Goal: Task Accomplishment & Management: Manage account settings

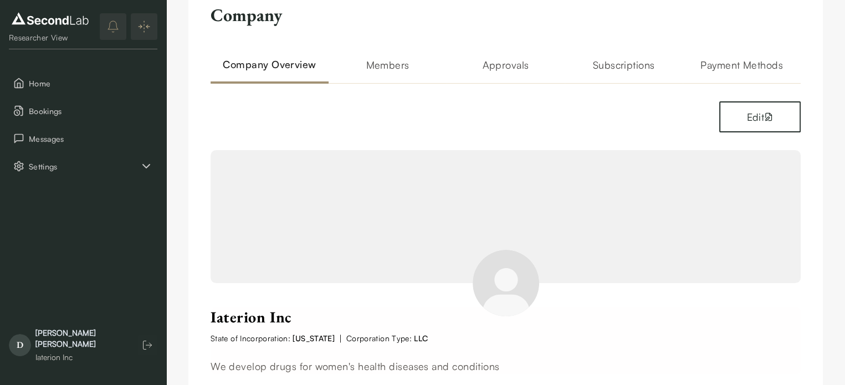
scroll to position [44, 0]
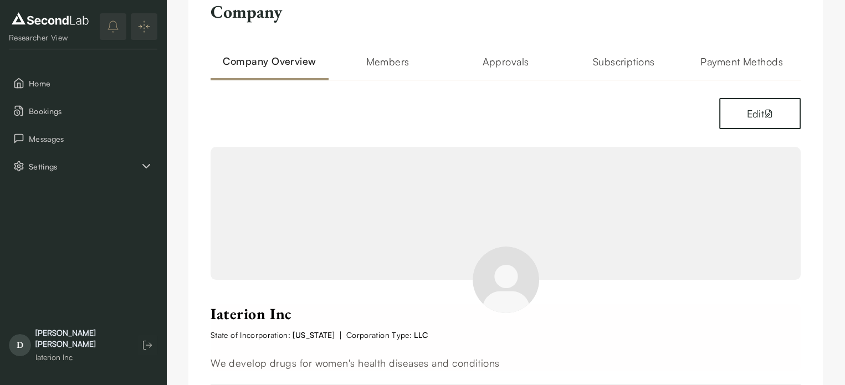
click at [388, 58] on h2 "Members" at bounding box center [388, 67] width 118 height 27
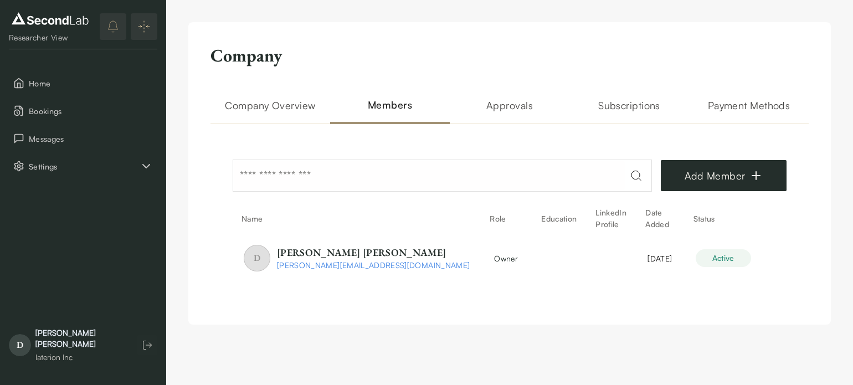
click at [508, 104] on h2 "Approvals" at bounding box center [510, 111] width 120 height 27
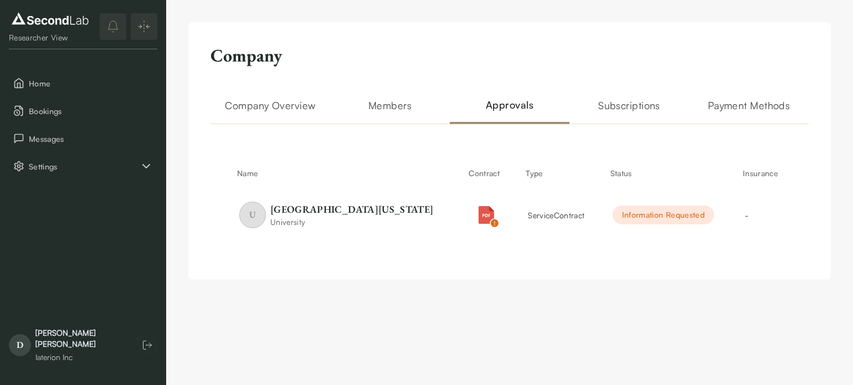
click at [300, 106] on h2 "Company Overview" at bounding box center [271, 111] width 120 height 27
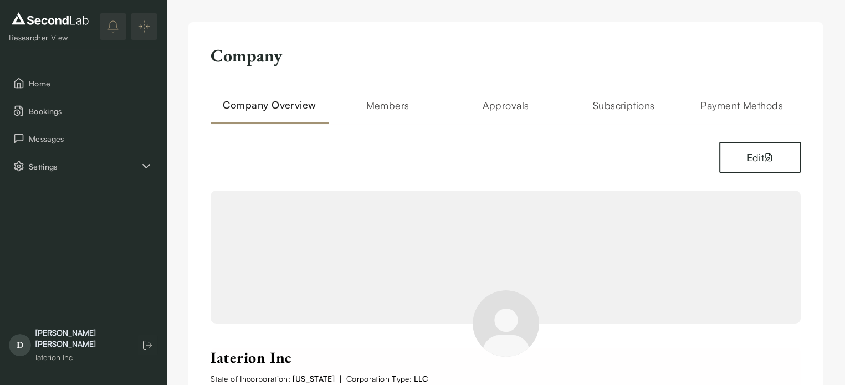
click at [516, 105] on h2 "Approvals" at bounding box center [506, 111] width 118 height 27
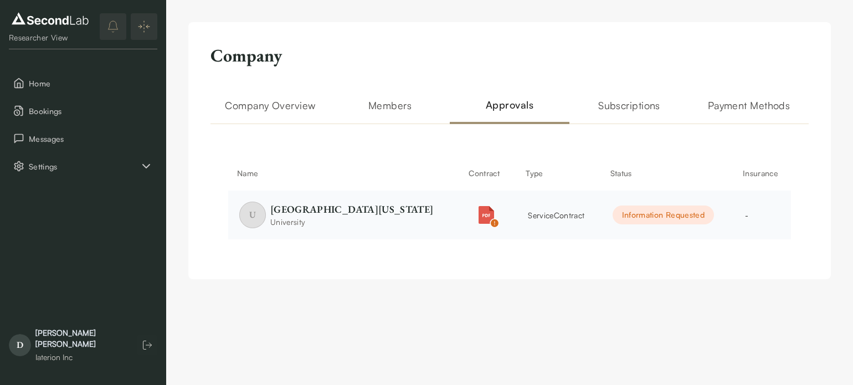
click at [633, 212] on div "Information Requested" at bounding box center [663, 215] width 101 height 19
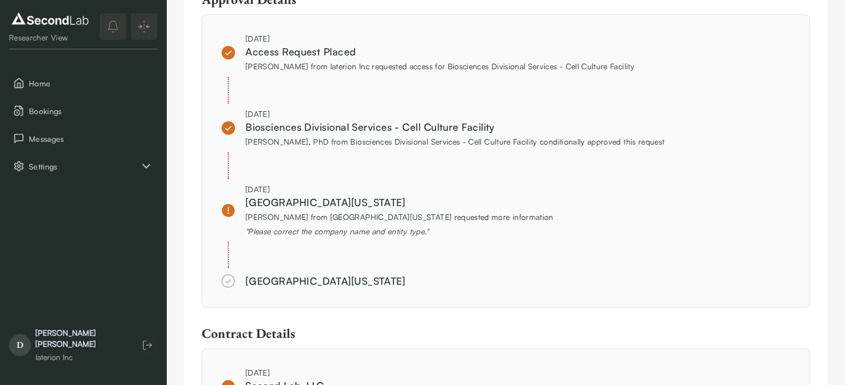
scroll to position [822, 0]
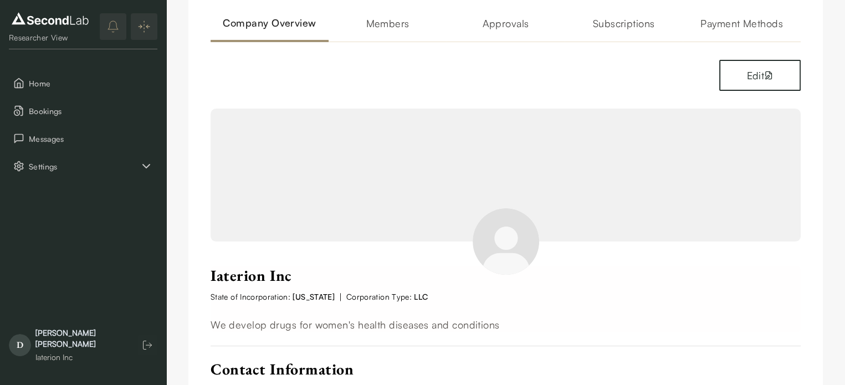
scroll to position [88, 0]
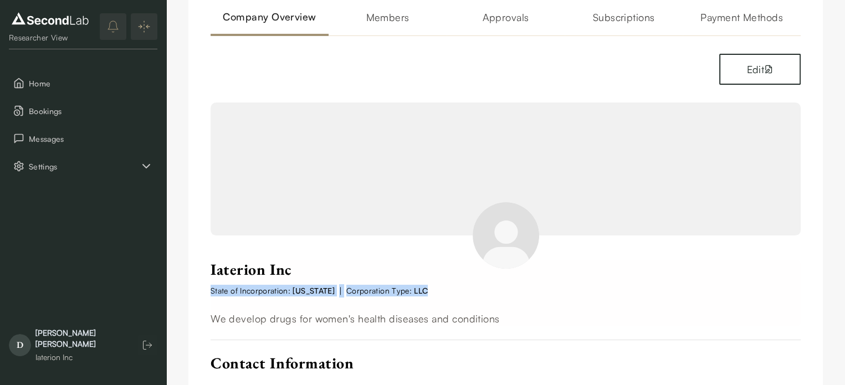
drag, startPoint x: 428, startPoint y: 287, endPoint x: 202, endPoint y: 296, distance: 226.2
click at [202, 296] on div "Company Company Overview Members Approvals Subscriptions Payment Methods Edit I…" at bounding box center [505, 266] width 634 height 665
copy div "State of Incorporation: California | Corporation Type: LLC"
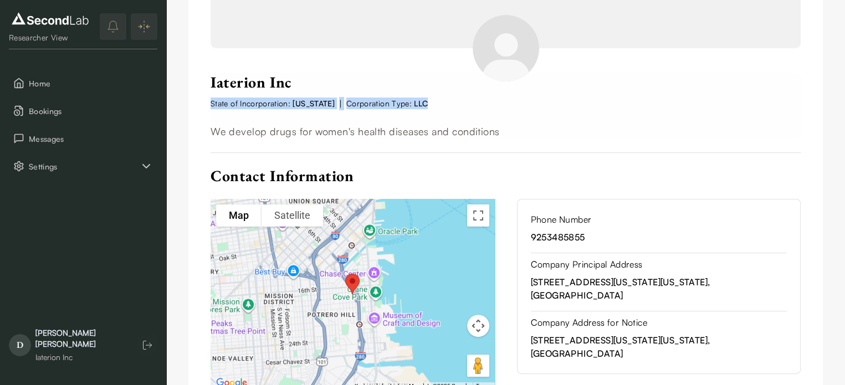
scroll to position [324, 0]
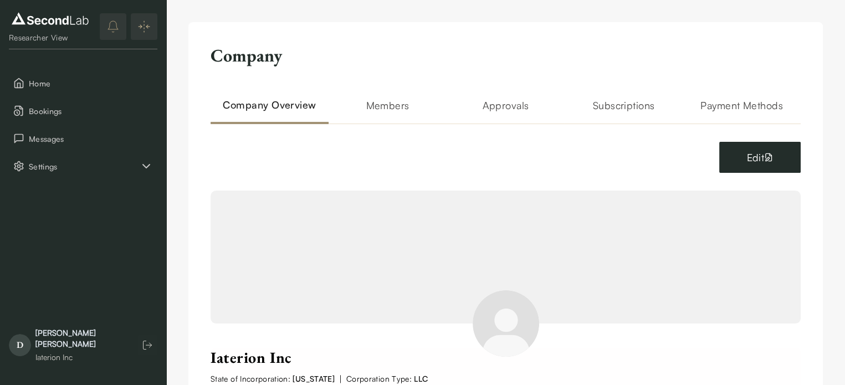
click at [787, 156] on button "Edit" at bounding box center [759, 157] width 81 height 31
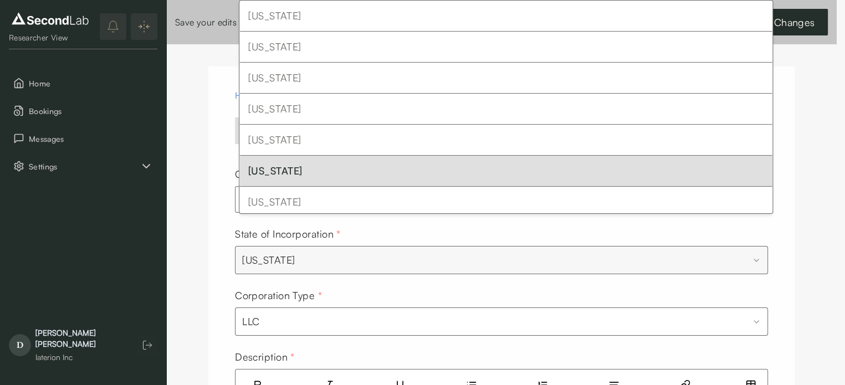
scroll to position [34, 0]
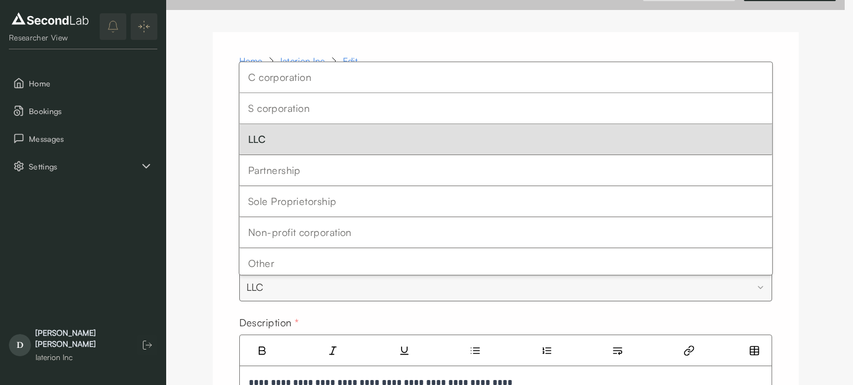
select select "**********"
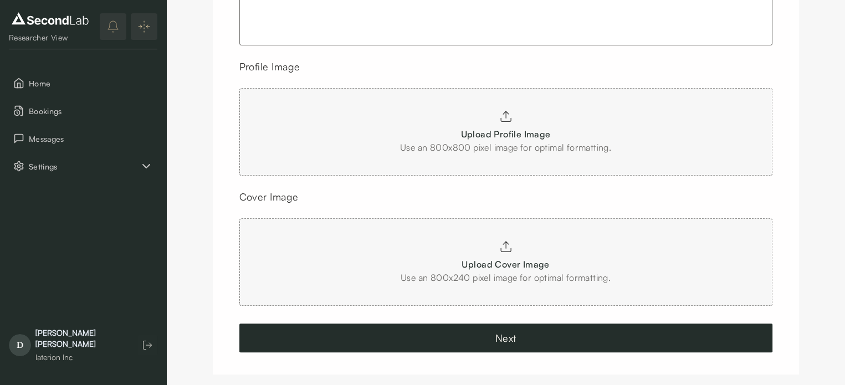
scroll to position [493, 0]
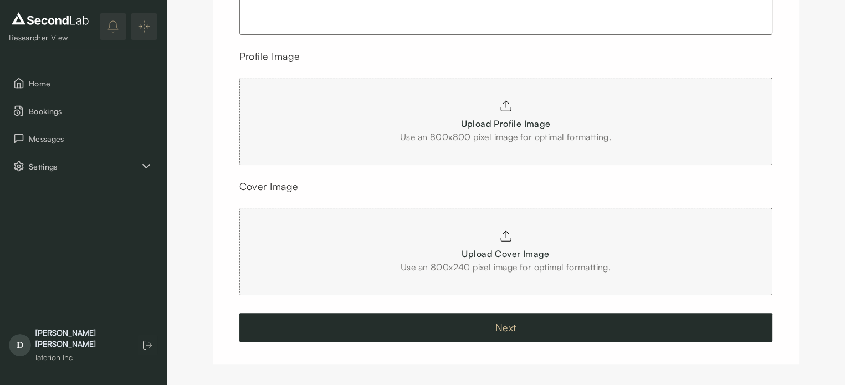
click at [504, 319] on button "Next" at bounding box center [505, 327] width 533 height 29
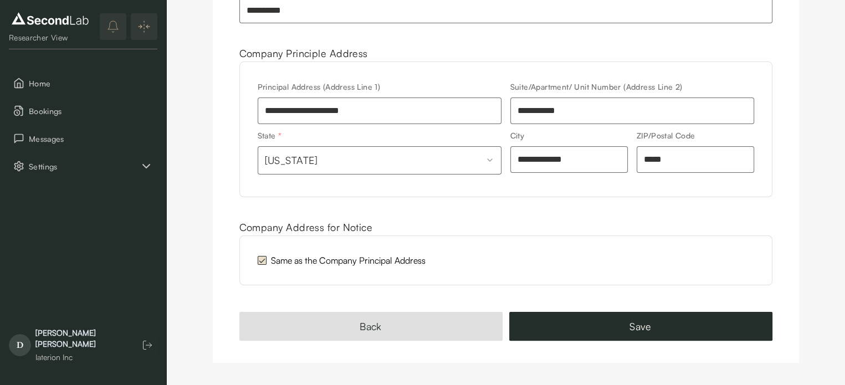
scroll to position [188, 0]
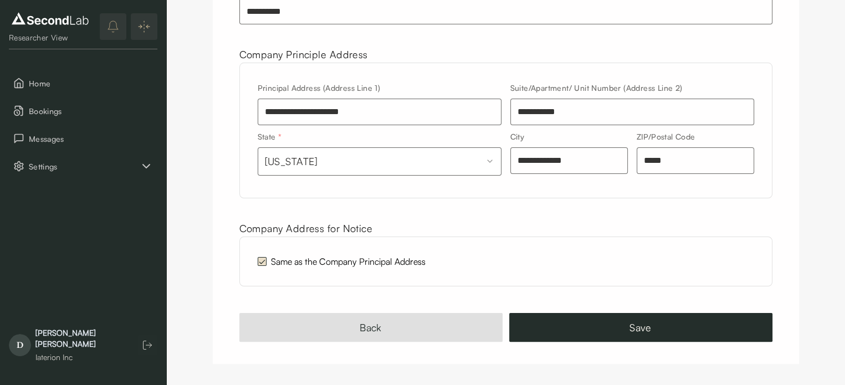
click at [504, 319] on div "Back Save" at bounding box center [505, 327] width 533 height 29
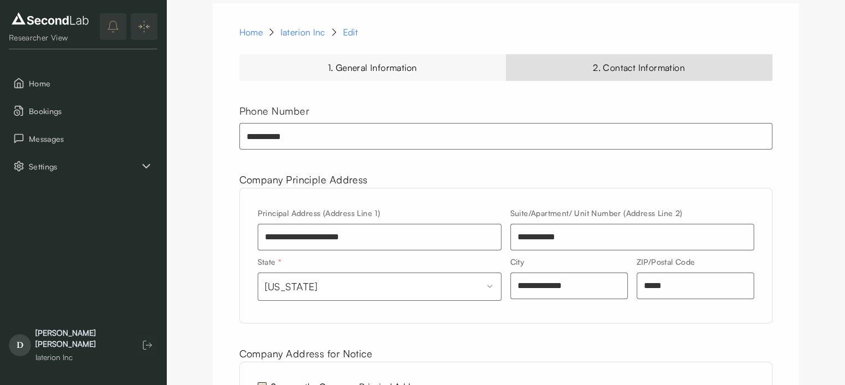
scroll to position [70, 0]
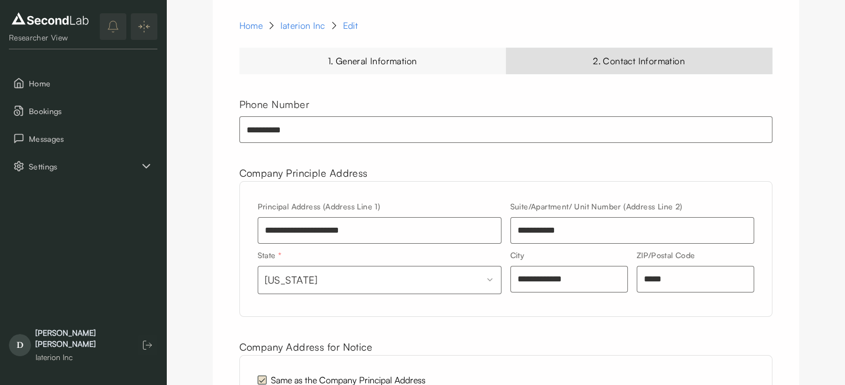
drag, startPoint x: 310, startPoint y: 130, endPoint x: 210, endPoint y: 128, distance: 100.3
click at [210, 128] on div "**********" at bounding box center [505, 240] width 679 height 530
click at [265, 133] on input "**********" at bounding box center [505, 129] width 533 height 27
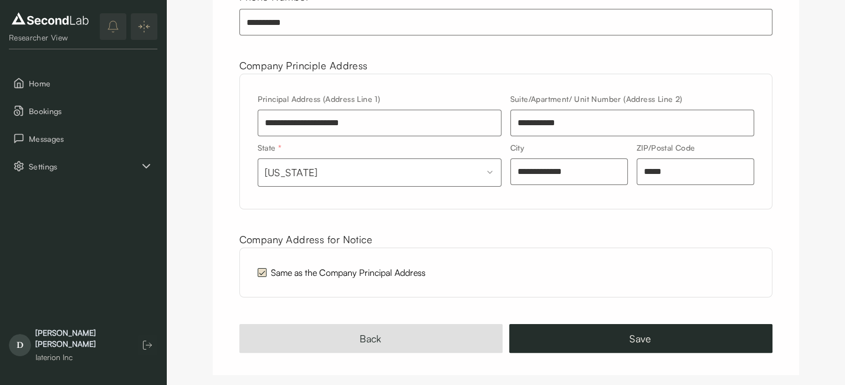
scroll to position [188, 0]
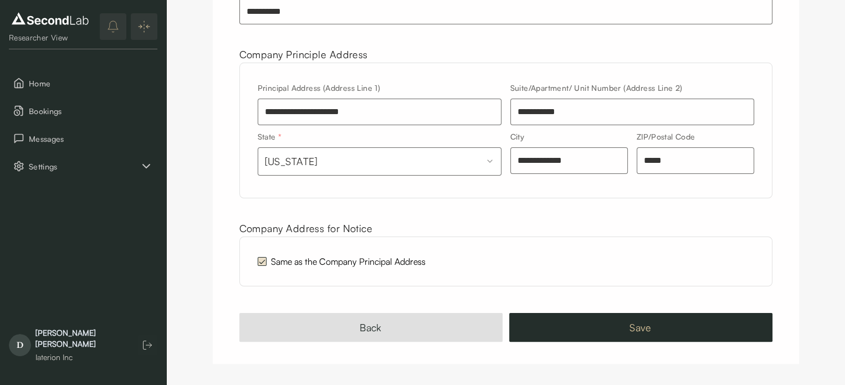
type input "**********"
click at [567, 328] on button "Save" at bounding box center [640, 327] width 263 height 29
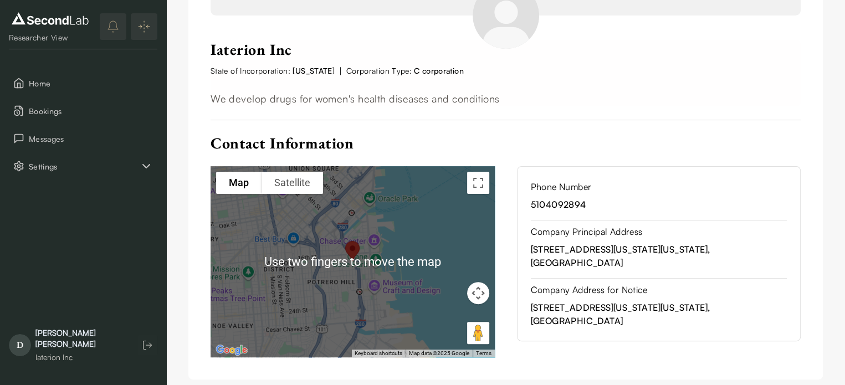
scroll to position [324, 0]
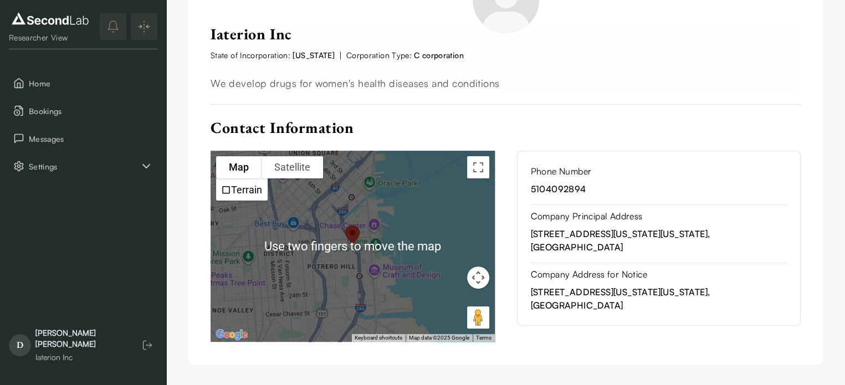
click at [375, 381] on div "Company Company Overview Members Approvals Subscriptions Payment Methods Edit I…" at bounding box center [505, 31] width 679 height 710
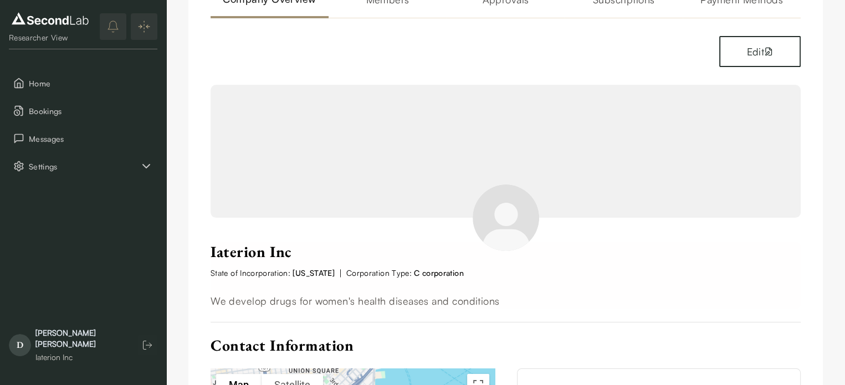
scroll to position [105, 0]
click at [760, 60] on button "Edit" at bounding box center [759, 52] width 81 height 31
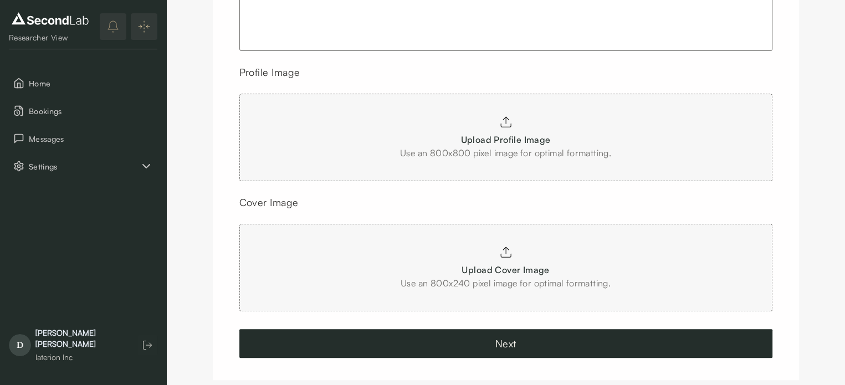
scroll to position [493, 0]
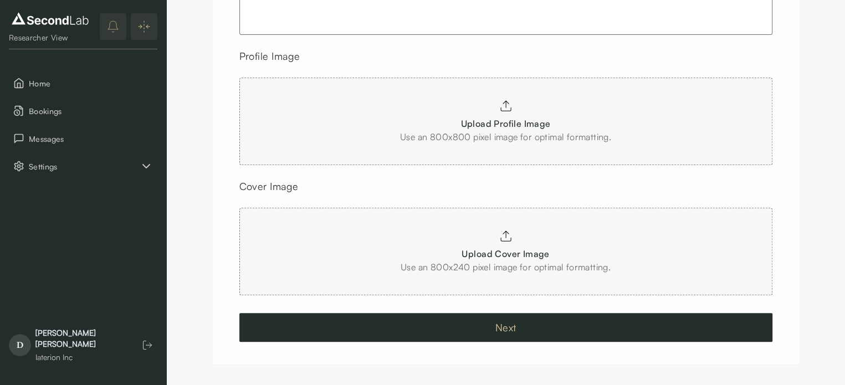
click at [547, 328] on button "Next" at bounding box center [505, 327] width 533 height 29
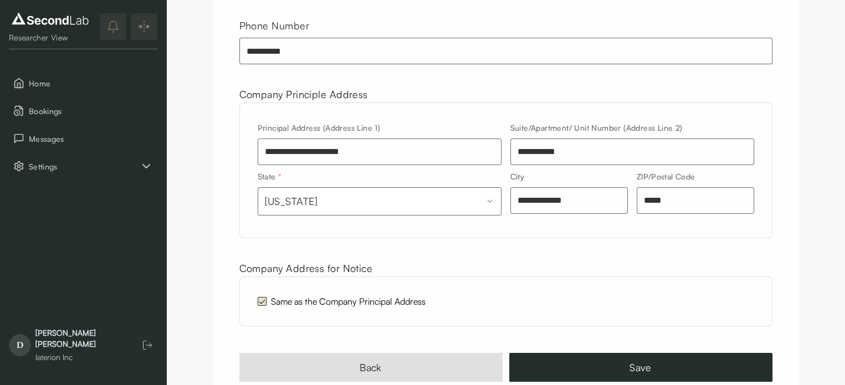
scroll to position [188, 0]
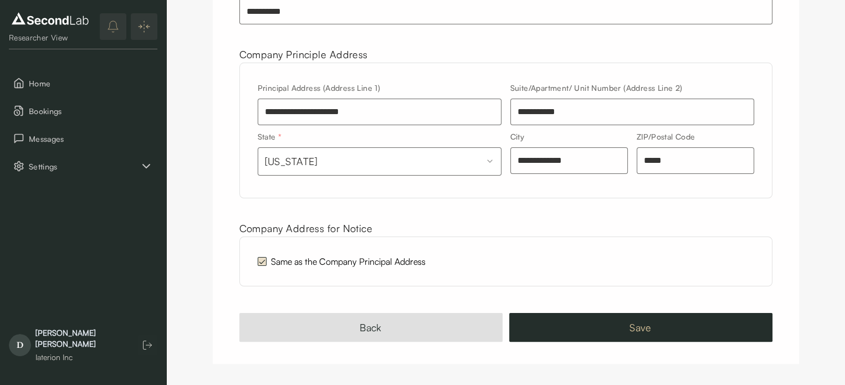
click at [598, 327] on button "Save" at bounding box center [640, 327] width 263 height 29
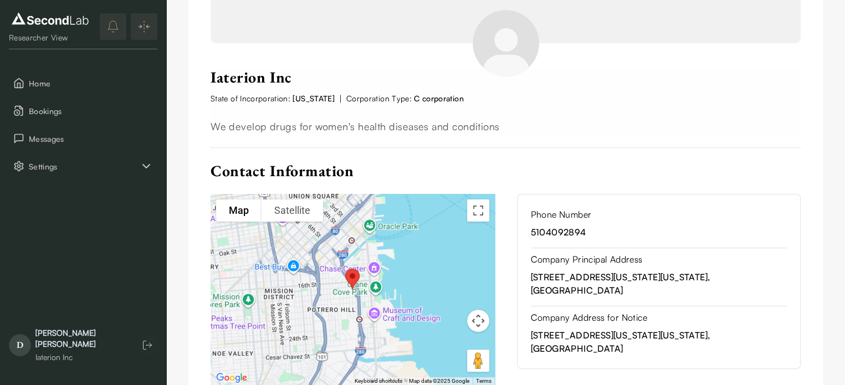
scroll to position [324, 0]
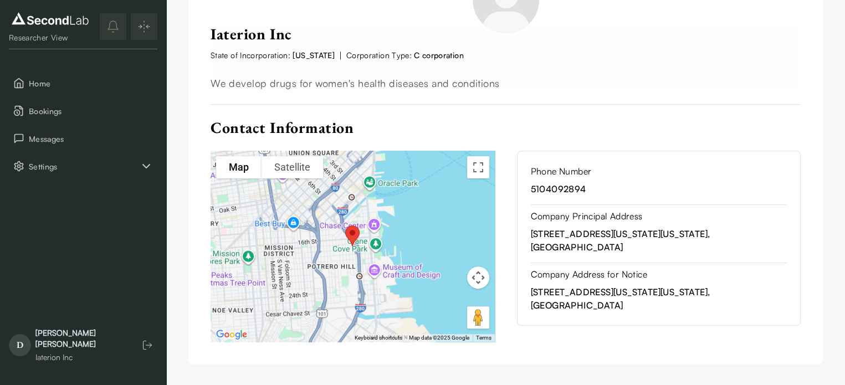
click at [740, 75] on p "We develop drugs for women's health diseases and conditions" at bounding box center [506, 83] width 590 height 16
